Goal: Navigation & Orientation: Understand site structure

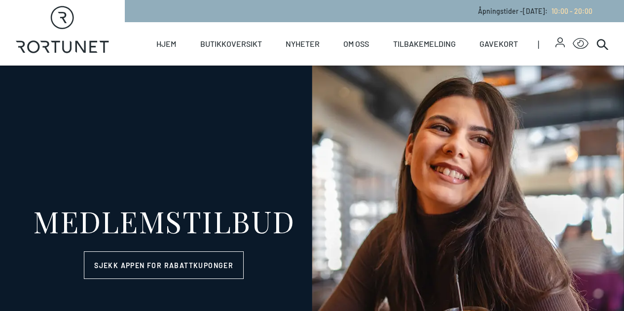
select select "NO"
click at [162, 41] on link "Hjem" at bounding box center [166, 43] width 20 height 43
select select "NO"
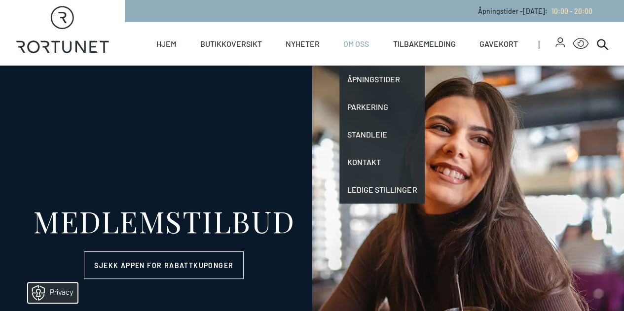
click at [355, 41] on link "Om oss" at bounding box center [356, 43] width 26 height 43
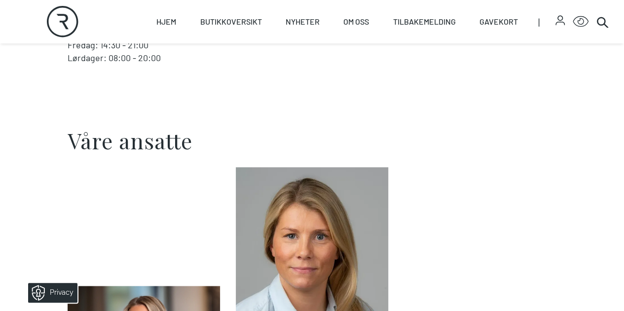
scroll to position [505, 0]
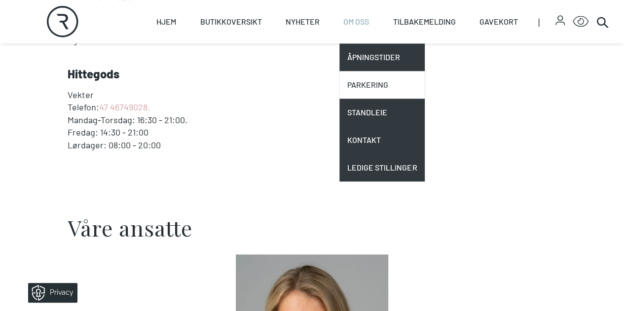
click at [369, 86] on link "Parkering" at bounding box center [381, 85] width 85 height 28
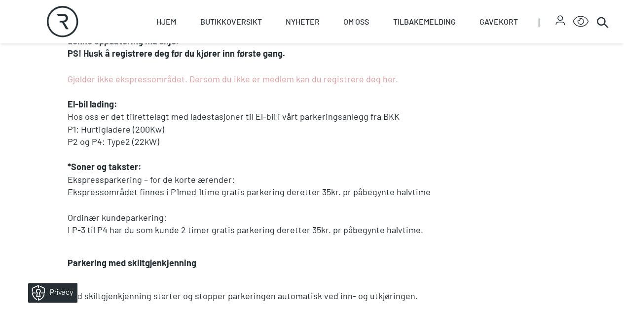
scroll to position [493, 0]
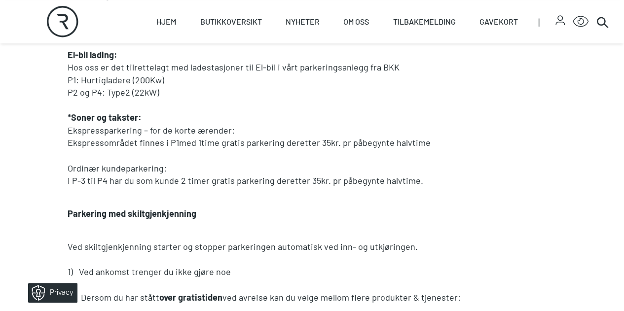
click at [306, 149] on p "Ekspressområdet finnes i P1med 1time gratis parkering deretter 35kr. pr påbegyn…" at bounding box center [312, 143] width 489 height 13
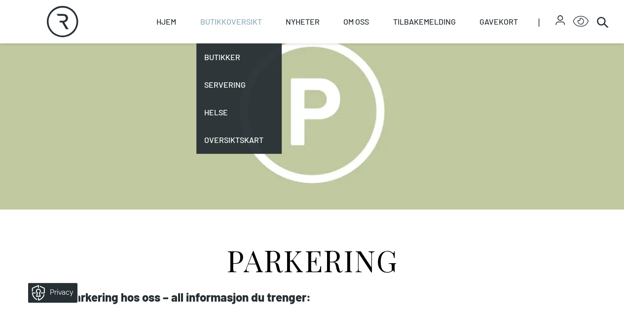
scroll to position [49, 0]
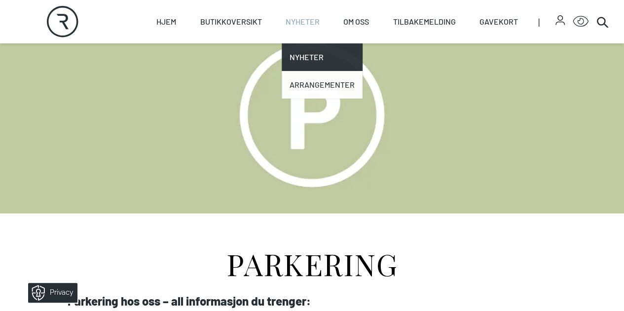
click at [312, 86] on link "Arrangementer" at bounding box center [322, 85] width 81 height 28
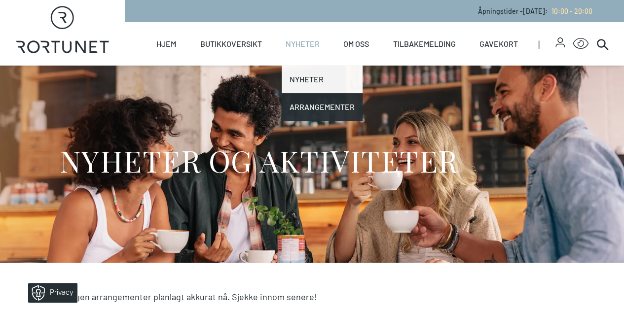
click at [305, 80] on link "Nyheter" at bounding box center [322, 80] width 81 height 28
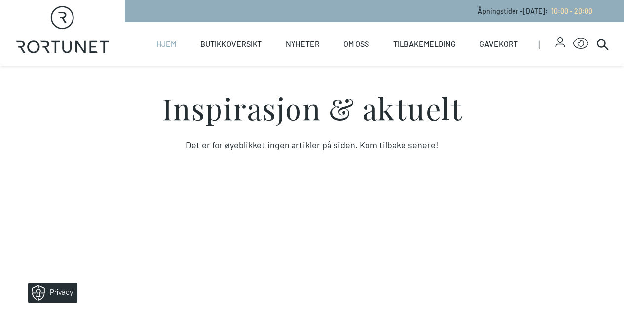
click at [167, 45] on link "Hjem" at bounding box center [166, 43] width 20 height 43
select select "NO"
